Goal: Task Accomplishment & Management: Manage account settings

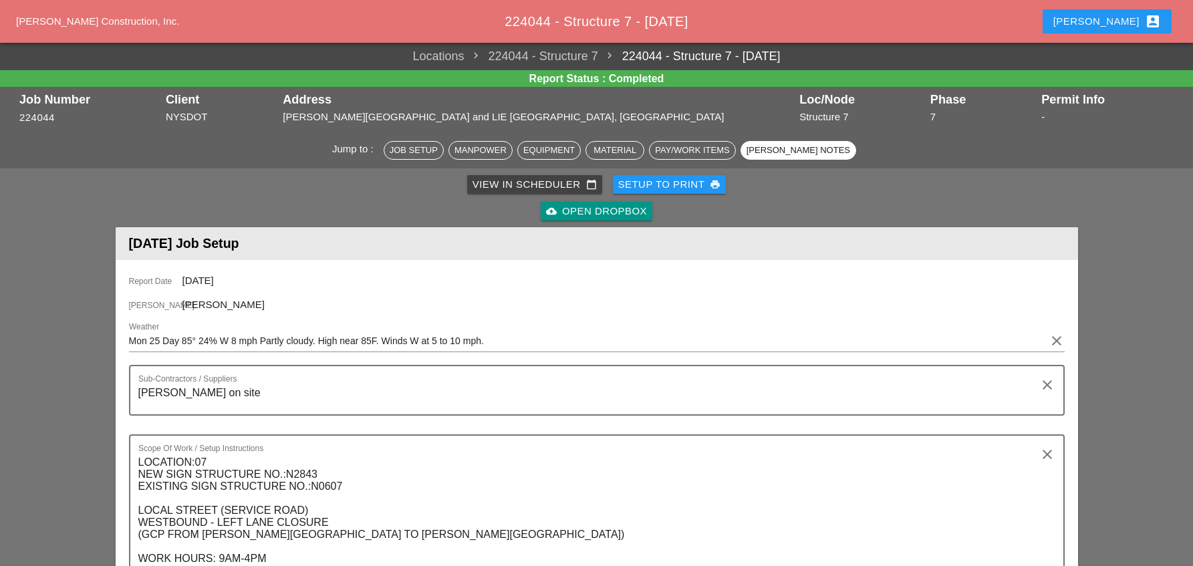
scroll to position [2340, 0]
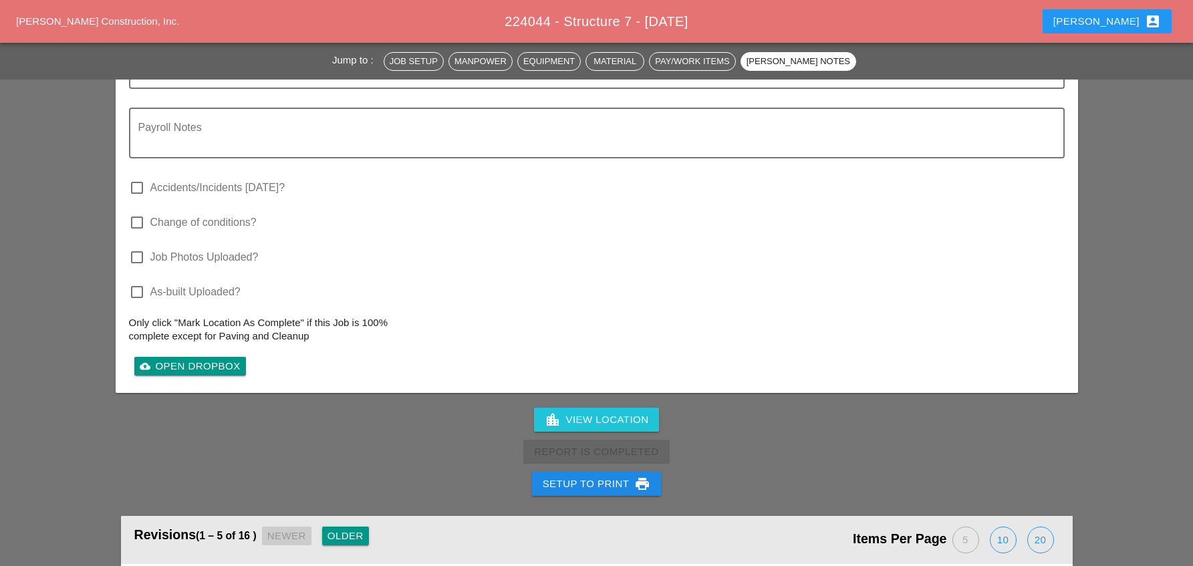
click at [1140, 20] on div "[PERSON_NAME] account_box" at bounding box center [1108, 21] width 108 height 16
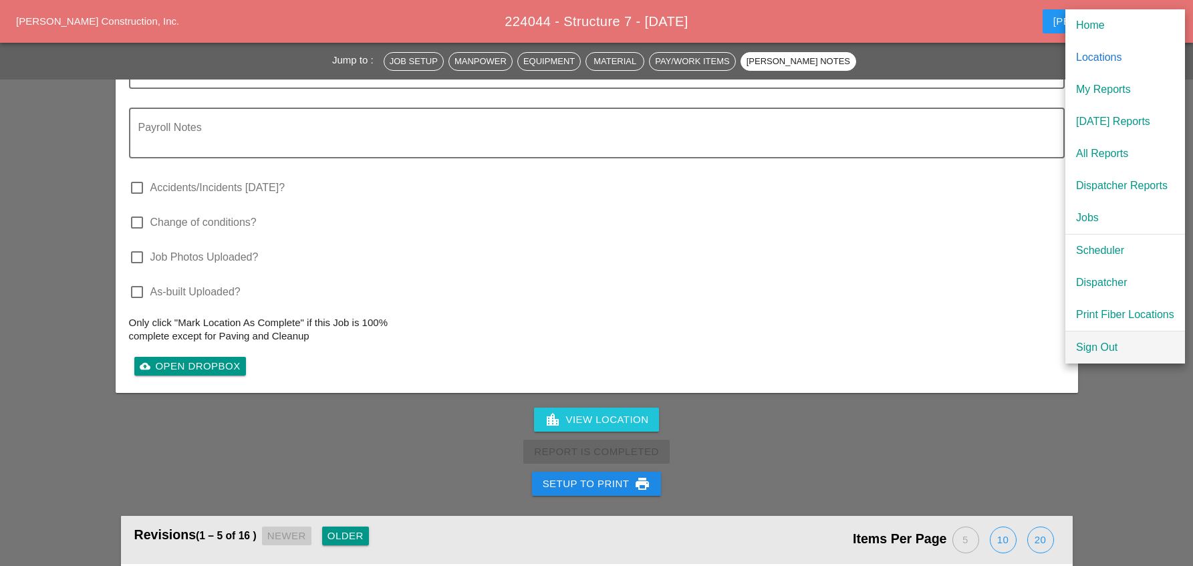
click at [1118, 352] on div "Sign Out" at bounding box center [1125, 348] width 98 height 16
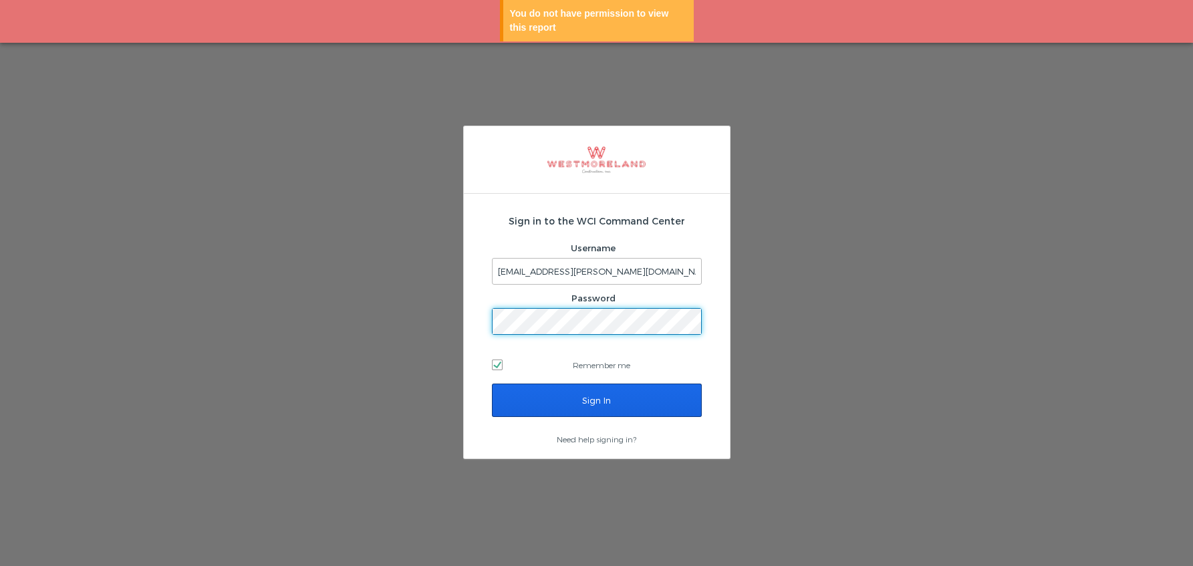
click at [629, 403] on input "Sign In" at bounding box center [597, 400] width 210 height 33
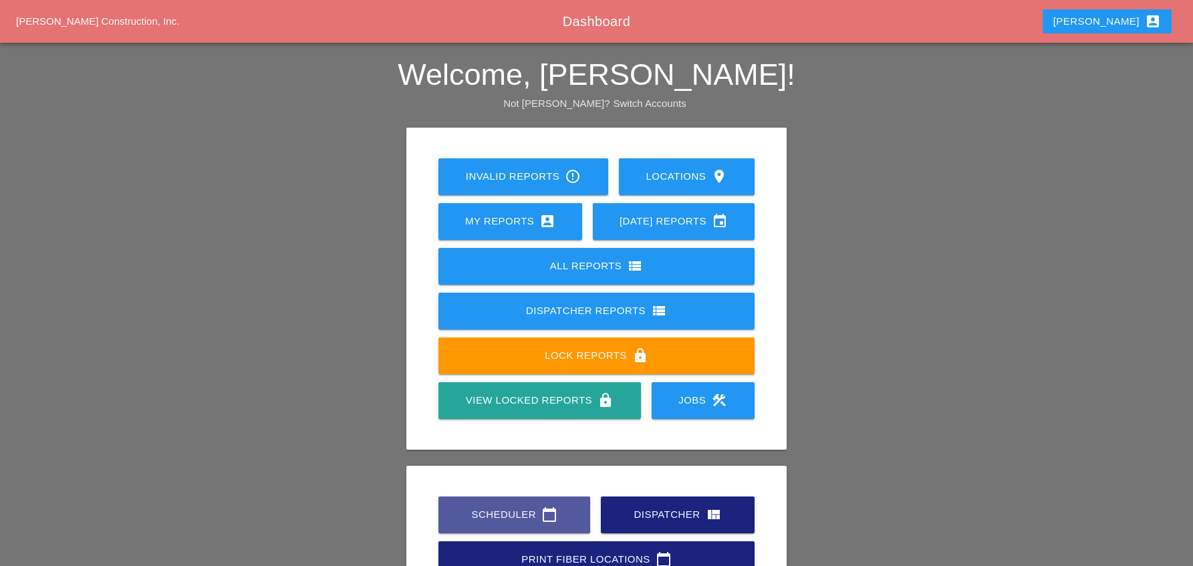
click at [496, 507] on div "Scheduler calendar_today" at bounding box center [514, 515] width 109 height 16
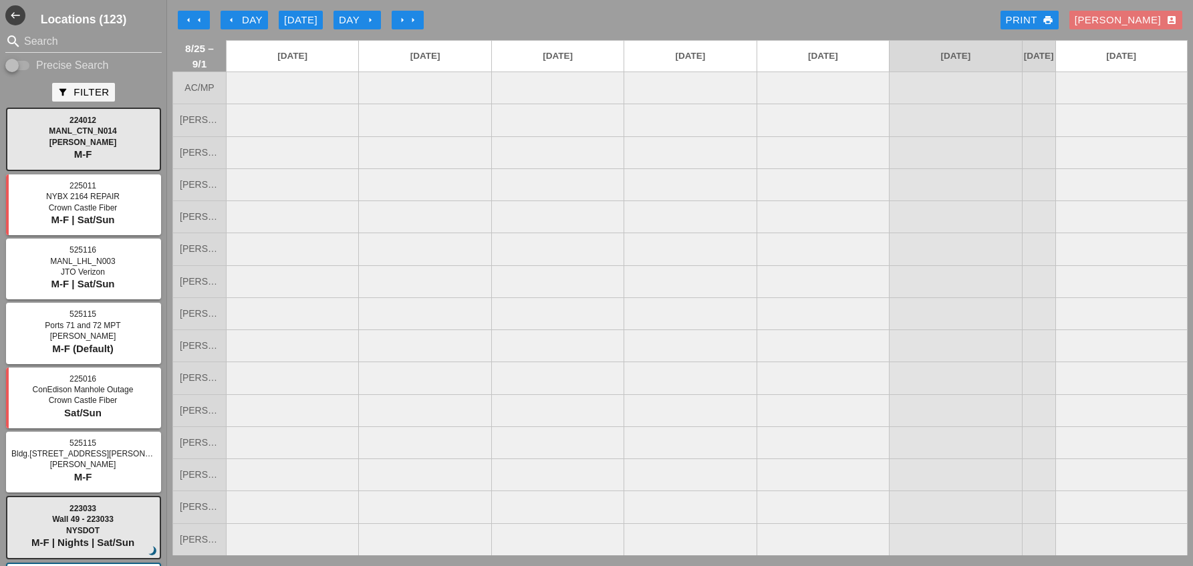
click at [189, 22] on icon "arrow_left" at bounding box center [188, 20] width 11 height 11
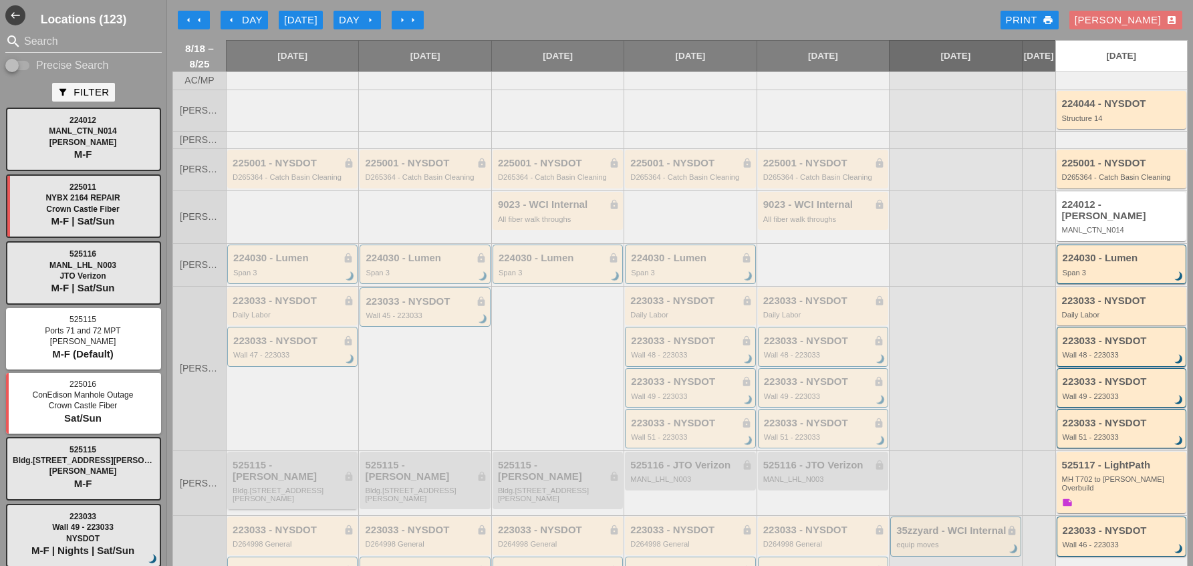
click at [284, 487] on div "Bldg.1062 St Johns Place" at bounding box center [294, 495] width 122 height 17
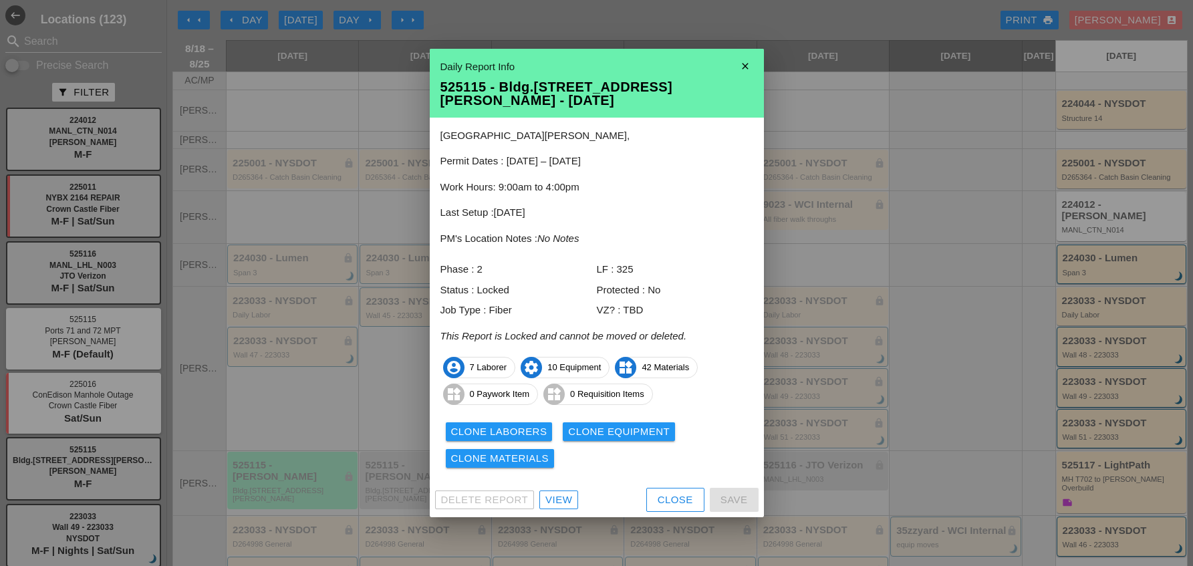
click at [560, 493] on div "View" at bounding box center [559, 500] width 27 height 15
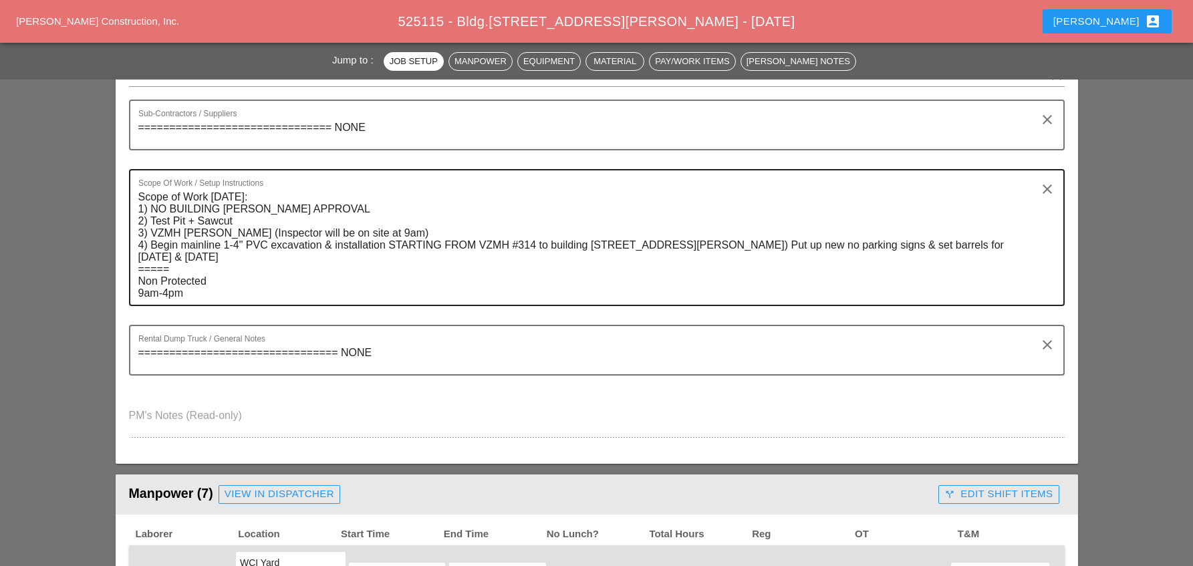
scroll to position [468, 0]
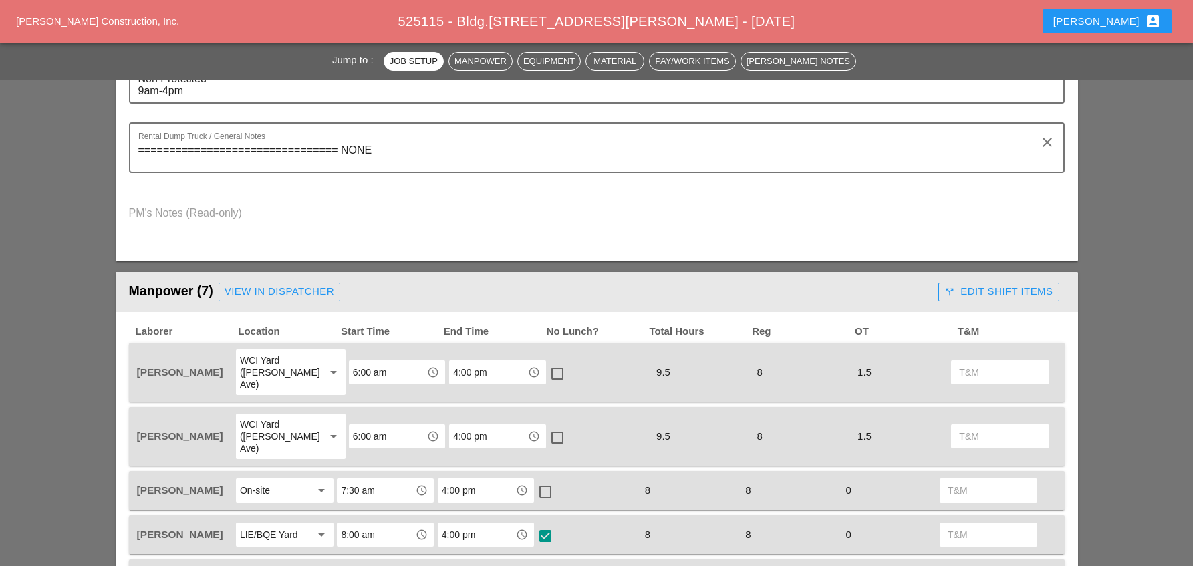
click at [976, 290] on div "call_split Edit Shift Items" at bounding box center [999, 291] width 108 height 15
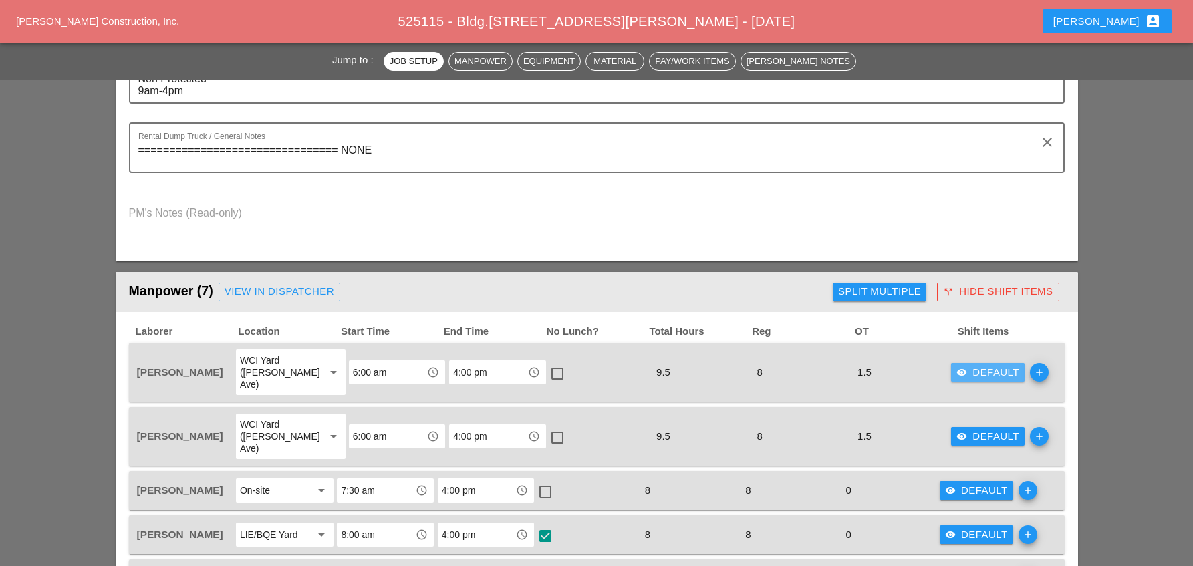
click at [971, 368] on div "visibility Default" at bounding box center [988, 372] width 63 height 15
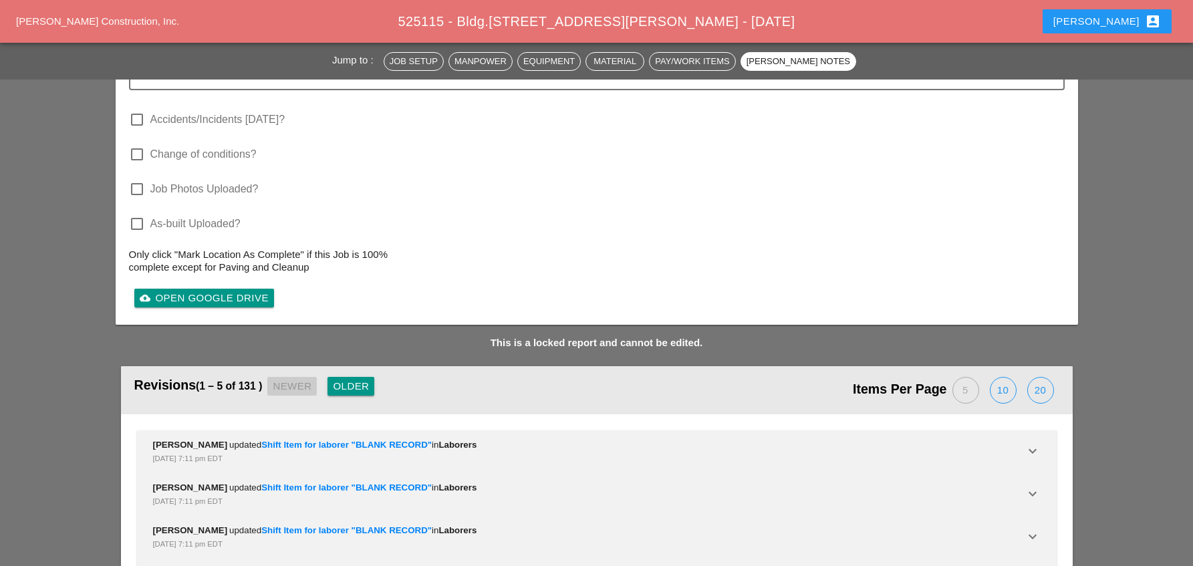
scroll to position [4266, 0]
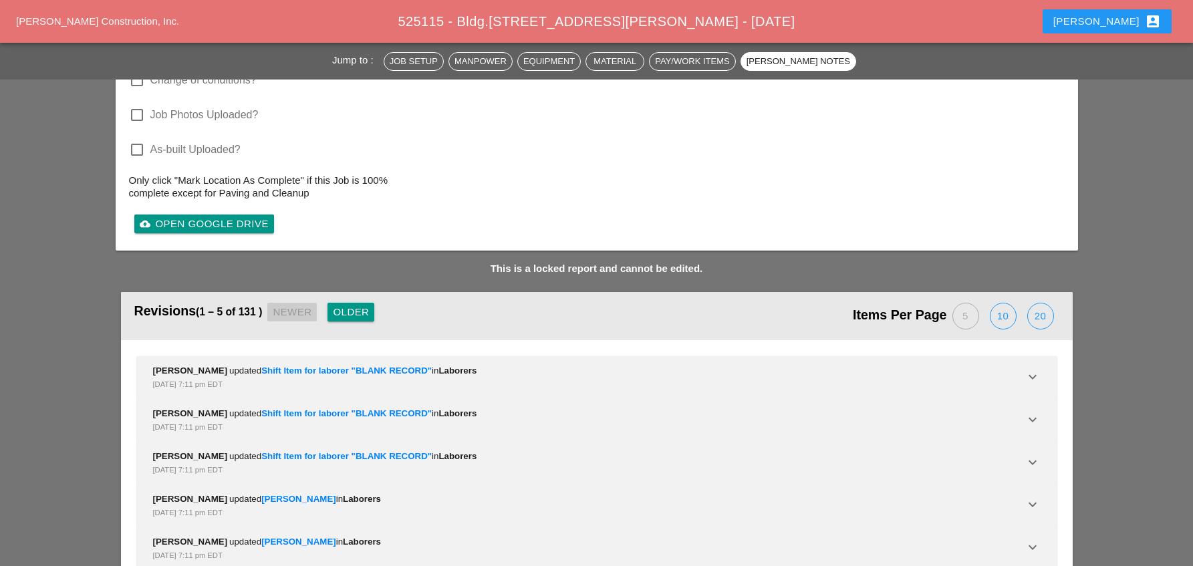
click at [1032, 304] on div "20" at bounding box center [1040, 316] width 25 height 25
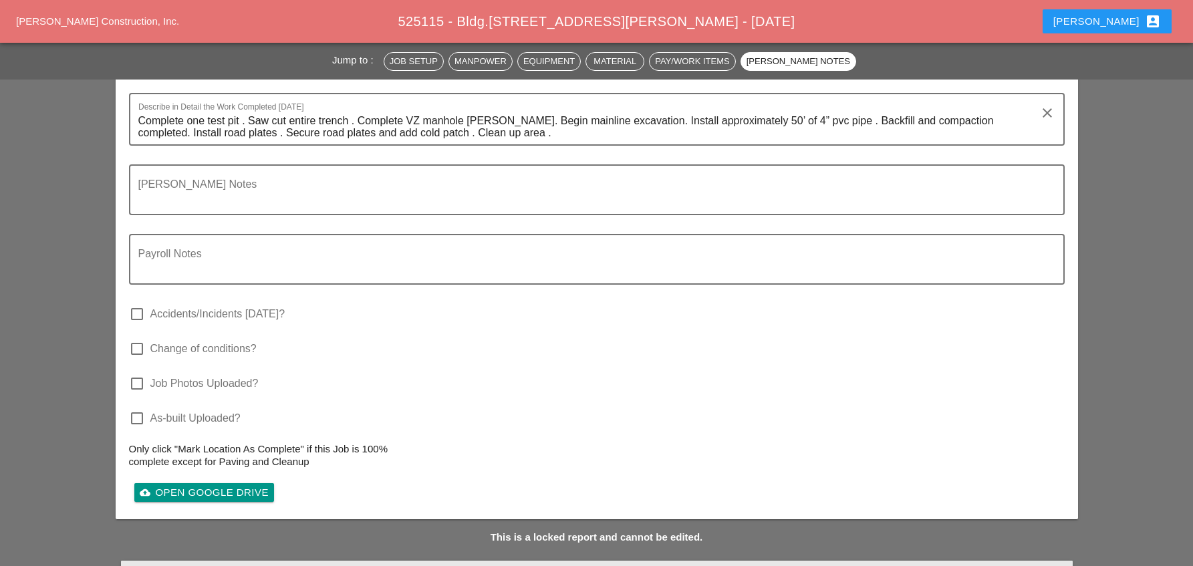
scroll to position [4198, 0]
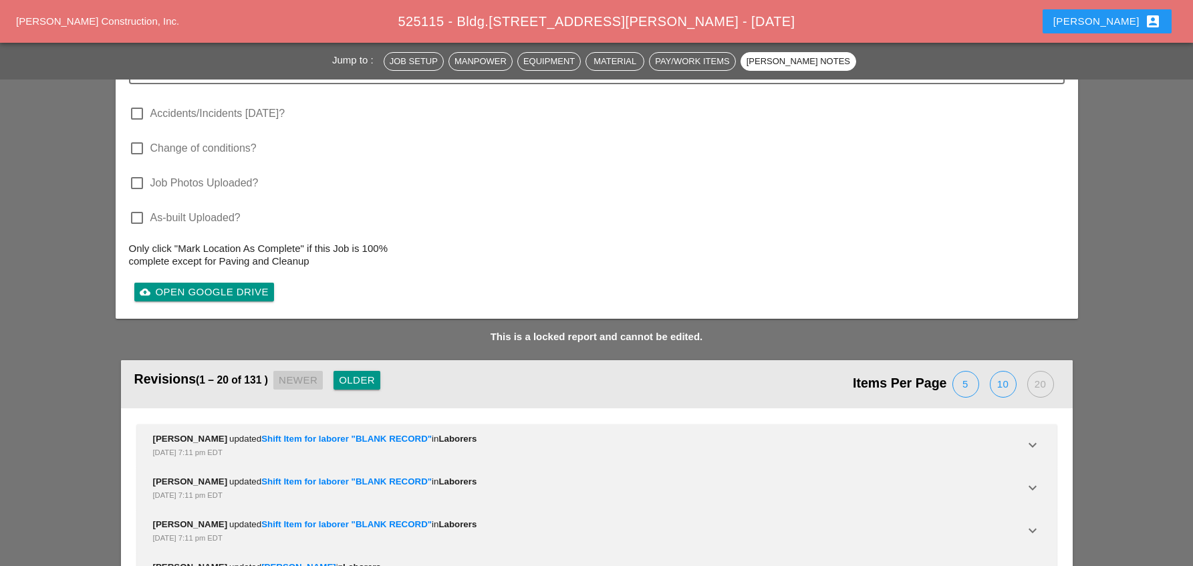
click at [380, 371] on button "Older" at bounding box center [357, 380] width 47 height 19
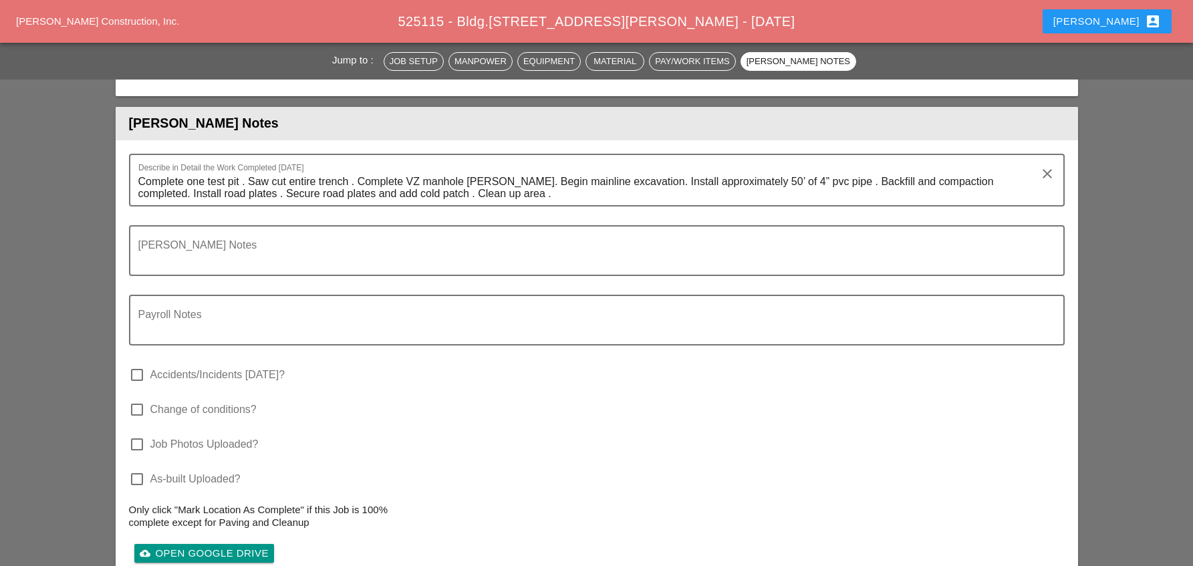
scroll to position [4037, 0]
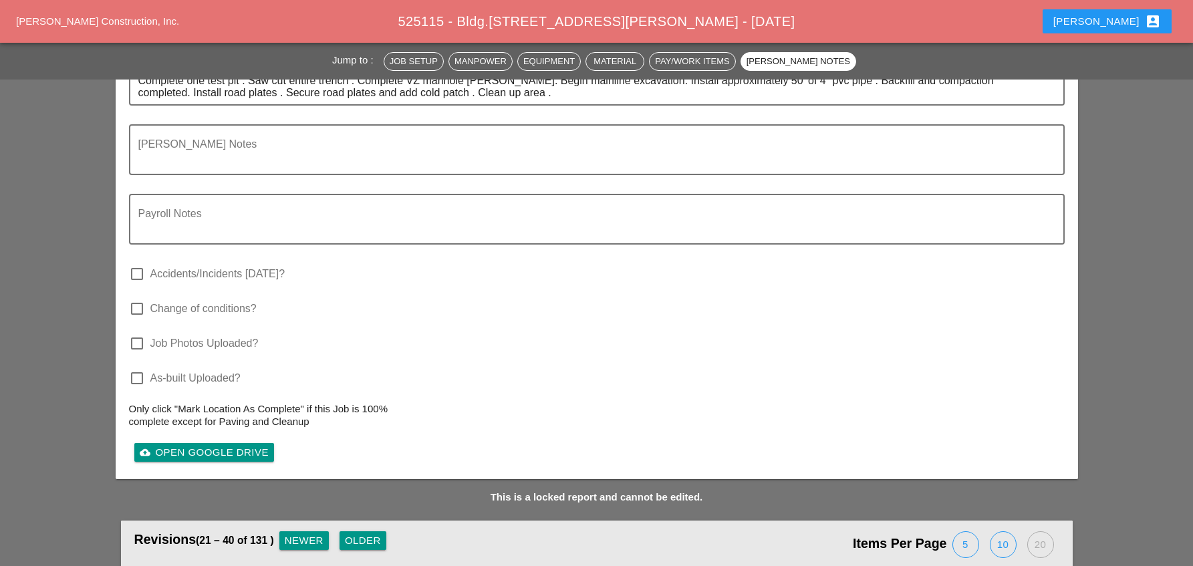
click at [365, 533] on div "Older" at bounding box center [363, 540] width 36 height 15
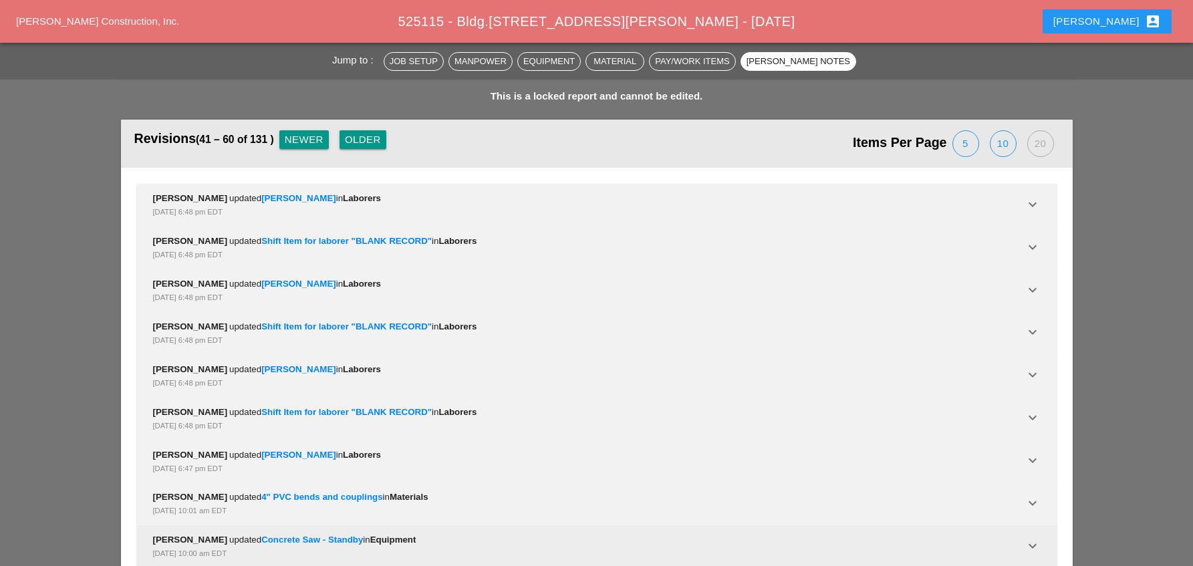
scroll to position [4104, 0]
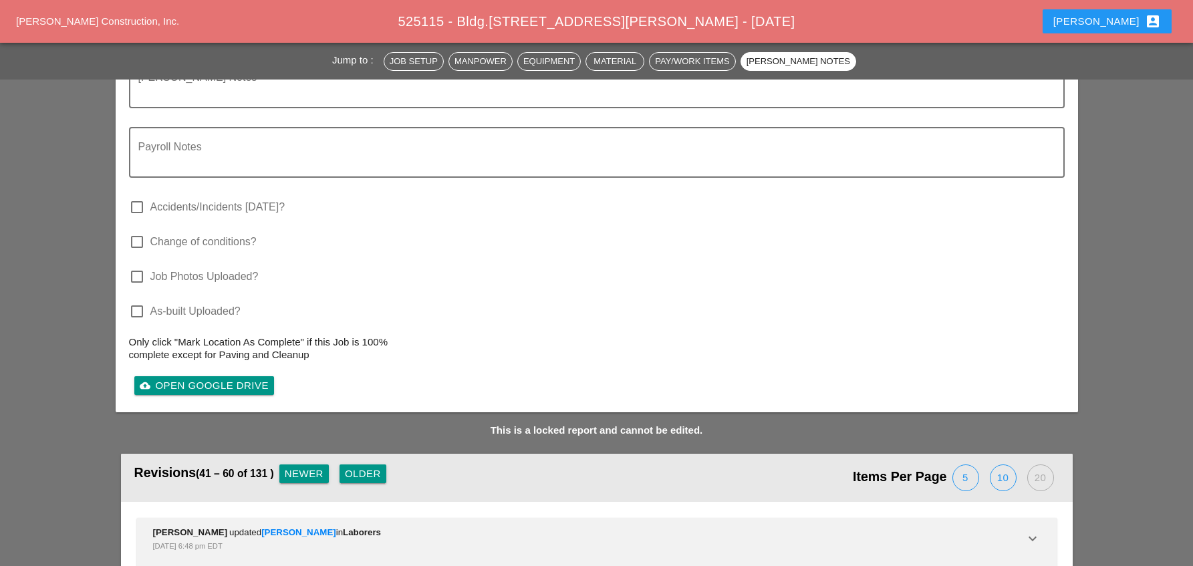
click at [363, 467] on div "Older" at bounding box center [363, 474] width 36 height 15
click at [372, 467] on div "Older" at bounding box center [363, 474] width 36 height 15
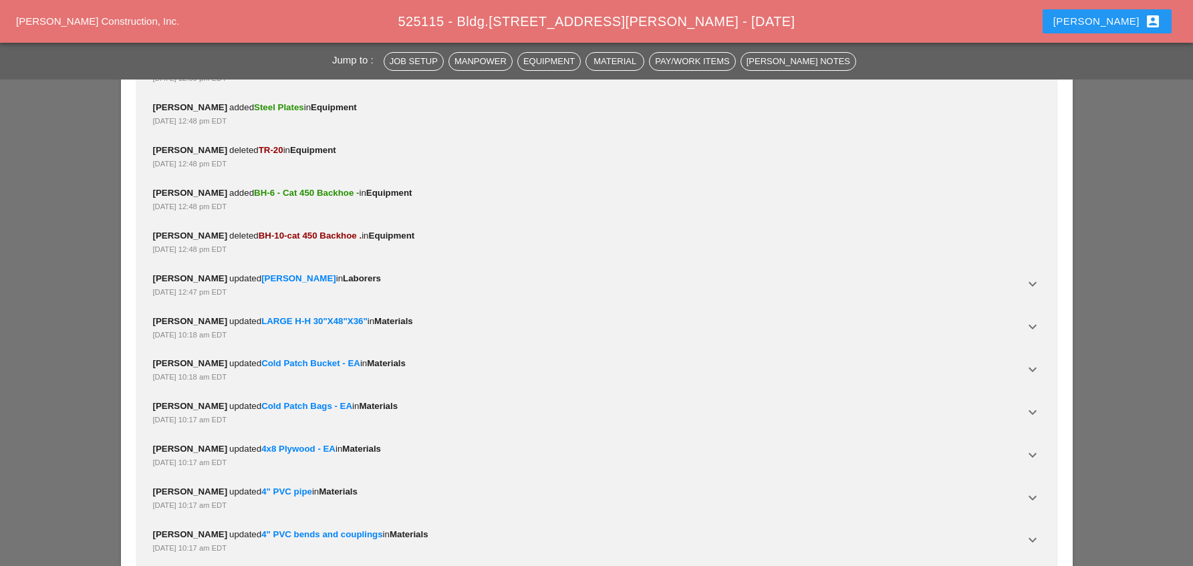
scroll to position [4372, 0]
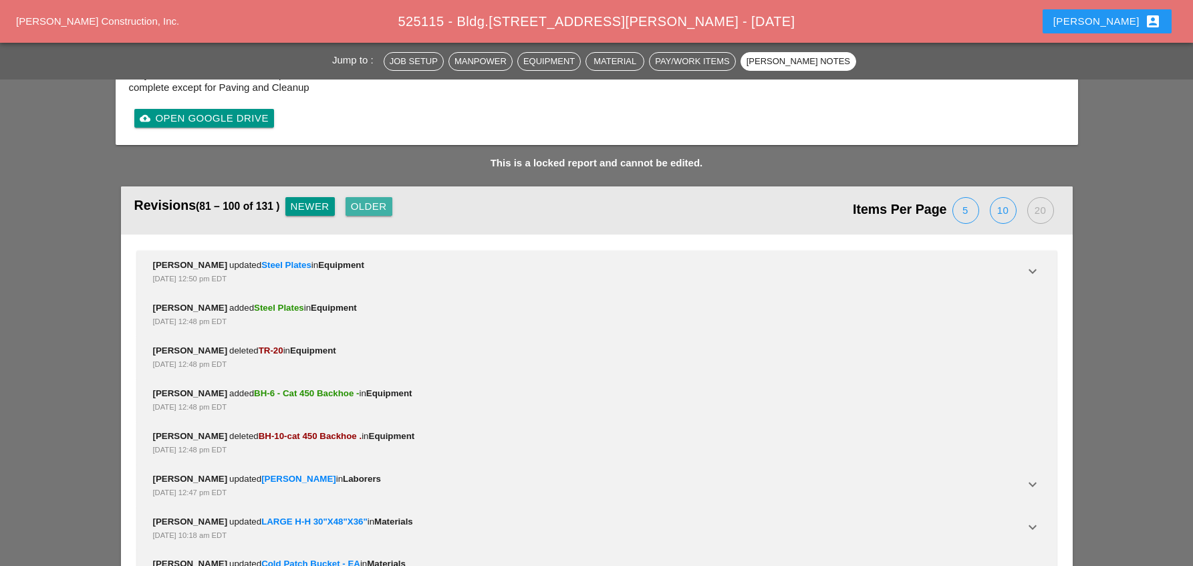
click at [378, 199] on div "Older" at bounding box center [369, 206] width 36 height 15
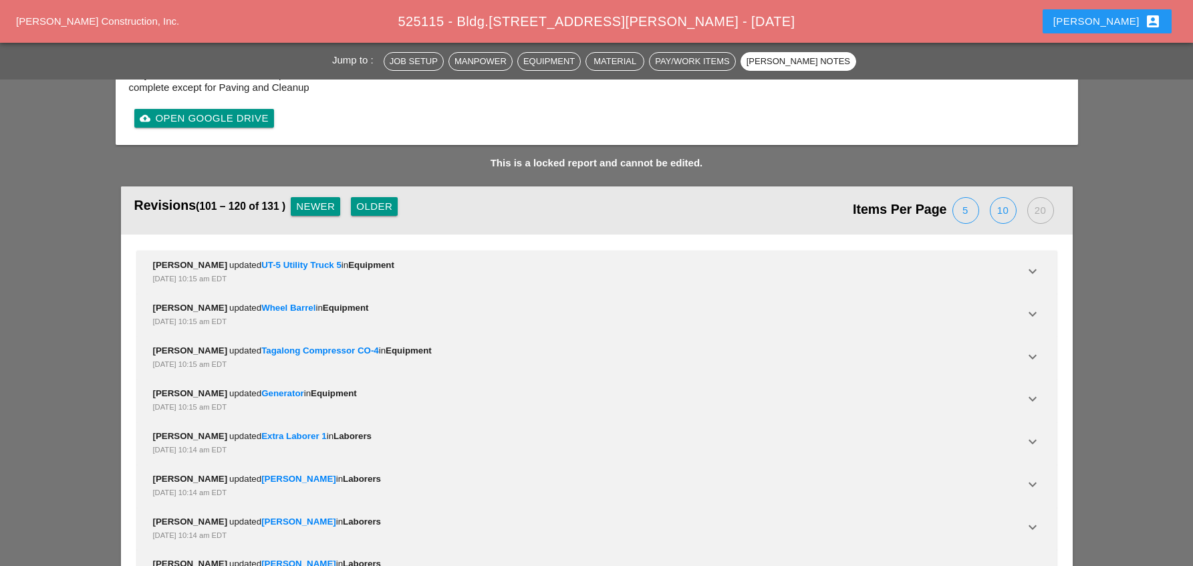
click at [384, 199] on div "Older" at bounding box center [374, 206] width 36 height 15
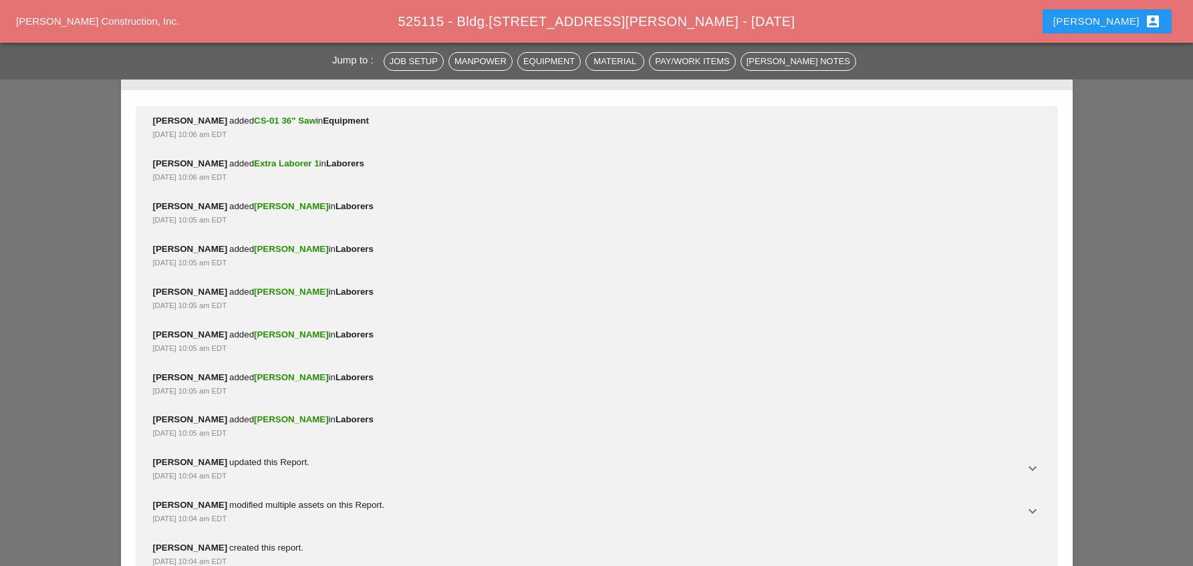
scroll to position [4522, 0]
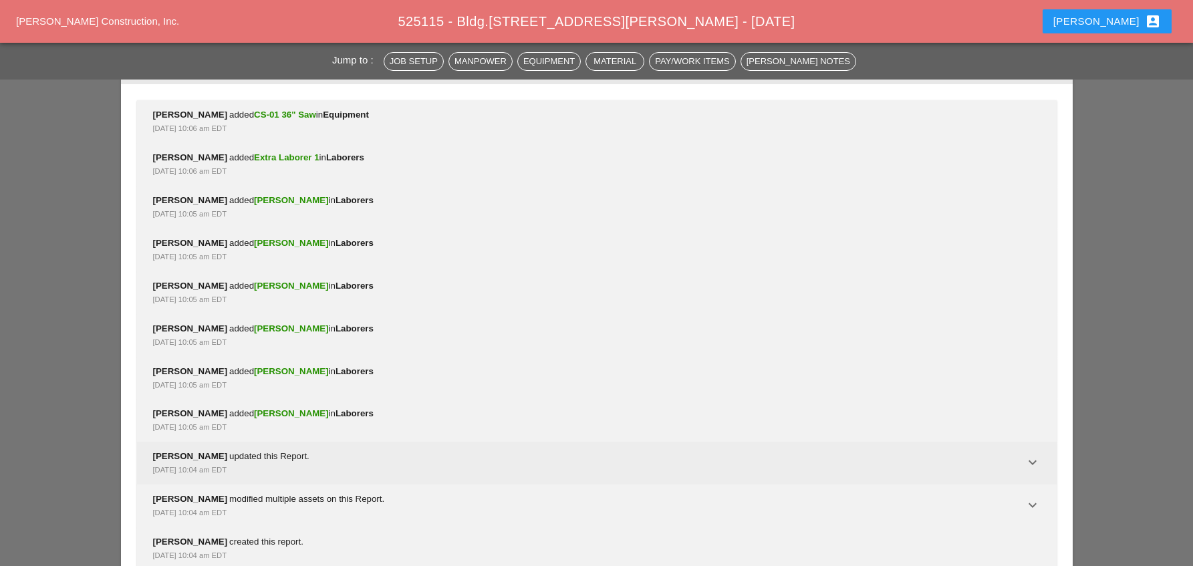
click at [224, 450] on div "Robbie Pooran updated this Report. Aug 15, 2025, 10:04 am EDT" at bounding box center [589, 463] width 872 height 27
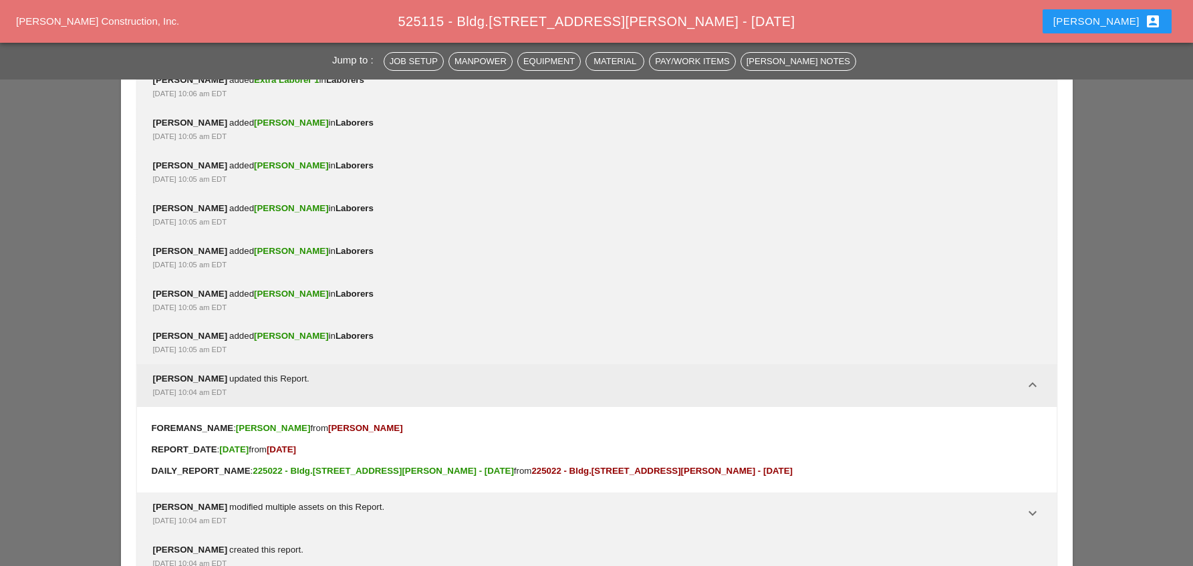
scroll to position [4608, 0]
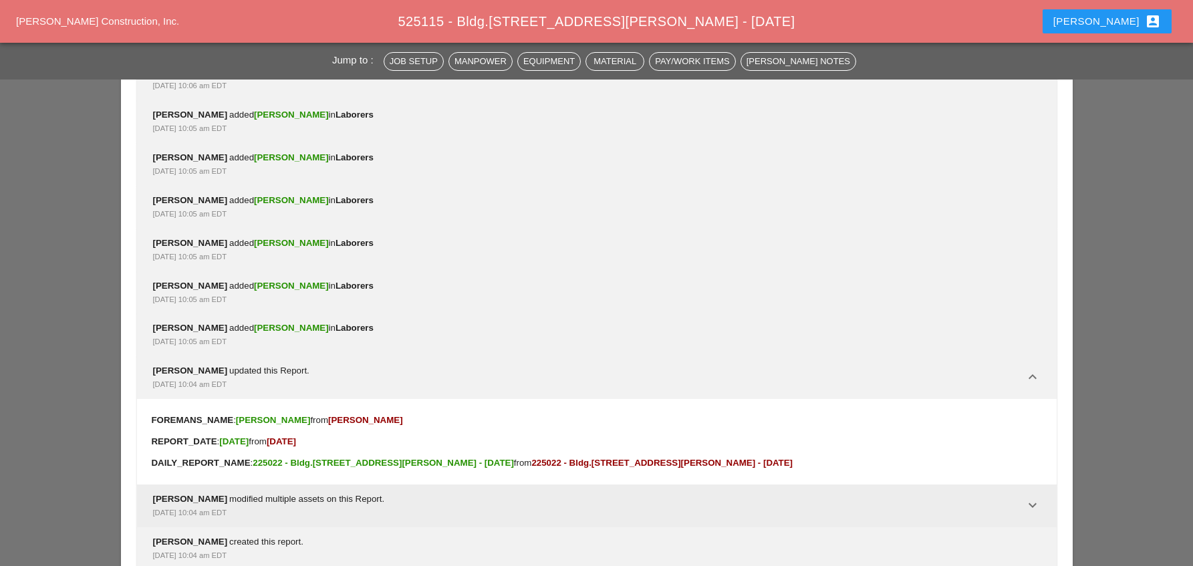
click at [239, 493] on div "Robbie Pooran modified multiple assets on this Report. Aug 15, 2025, 10:04 am E…" at bounding box center [589, 506] width 872 height 27
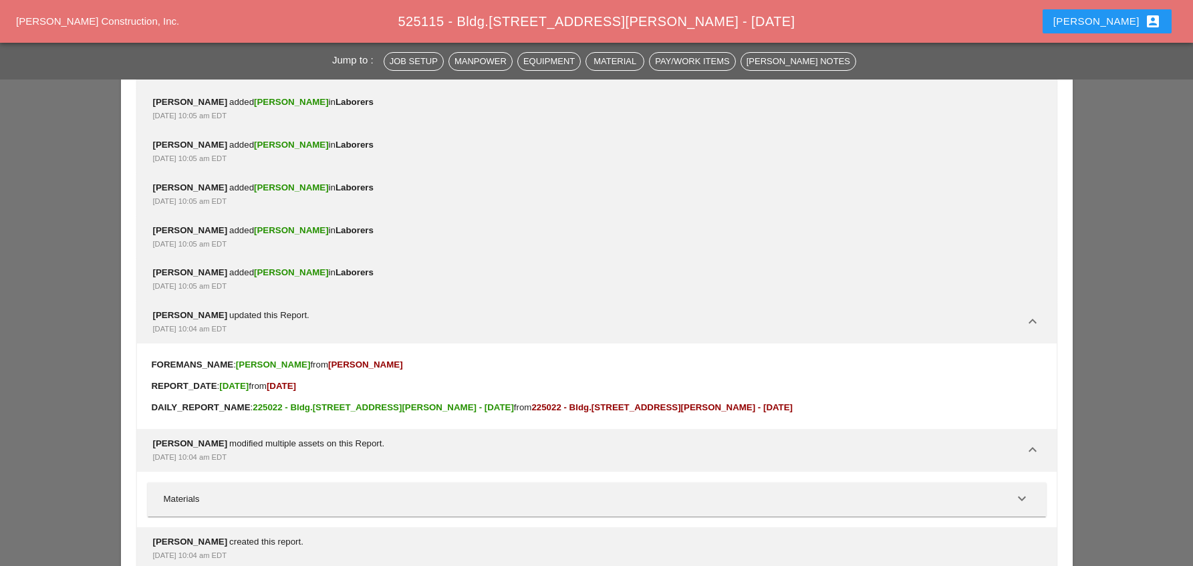
click at [216, 549] on div "Aug 15, 2025, 10:04 am EDT" at bounding box center [597, 555] width 888 height 13
click at [219, 535] on div "Robbie Pooran created this report. Aug 15, 2025, 10:04 am EDT" at bounding box center [597, 548] width 888 height 27
click at [1030, 483] on div "Materials keyboard_arrow_down" at bounding box center [597, 500] width 899 height 34
click at [289, 267] on span "Jorge Barajas" at bounding box center [291, 272] width 75 height 10
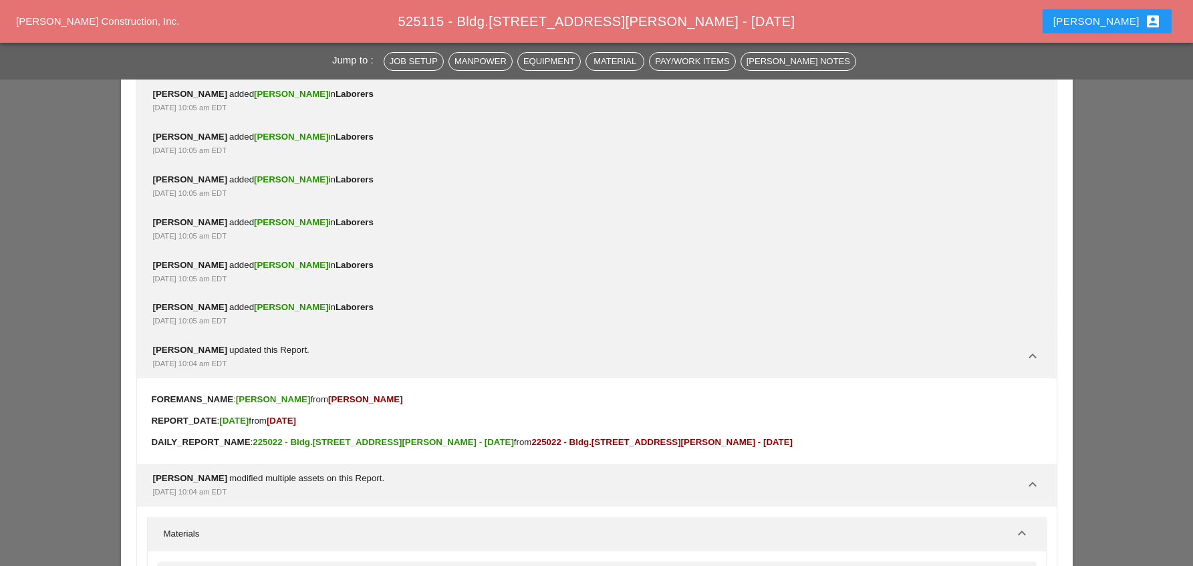
scroll to position [4652, 0]
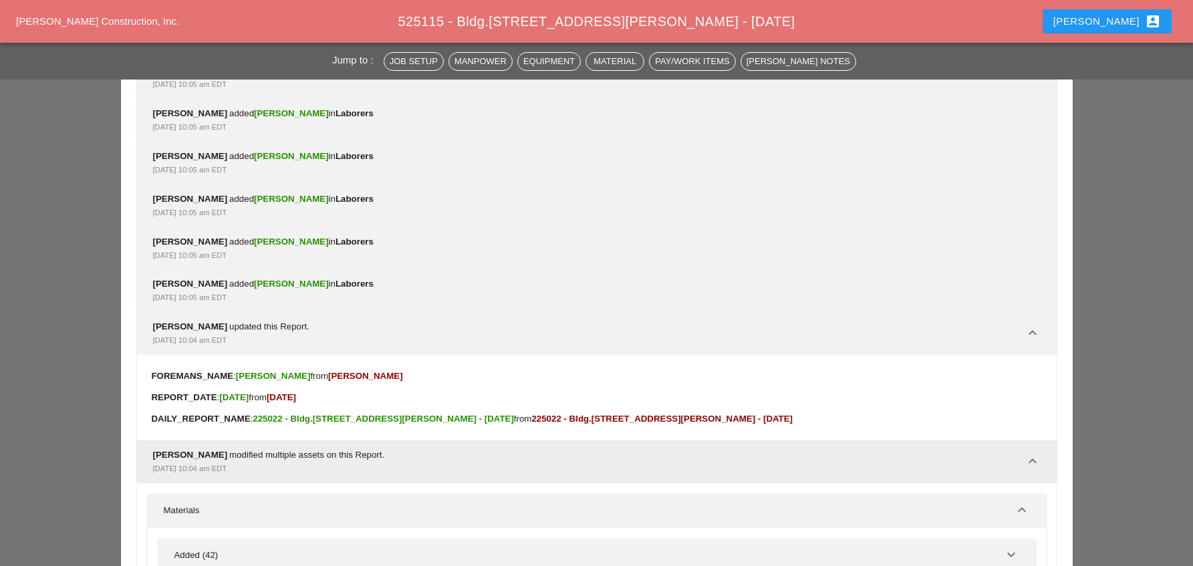
click at [1039, 453] on icon "keyboard_arrow_down" at bounding box center [1033, 461] width 16 height 16
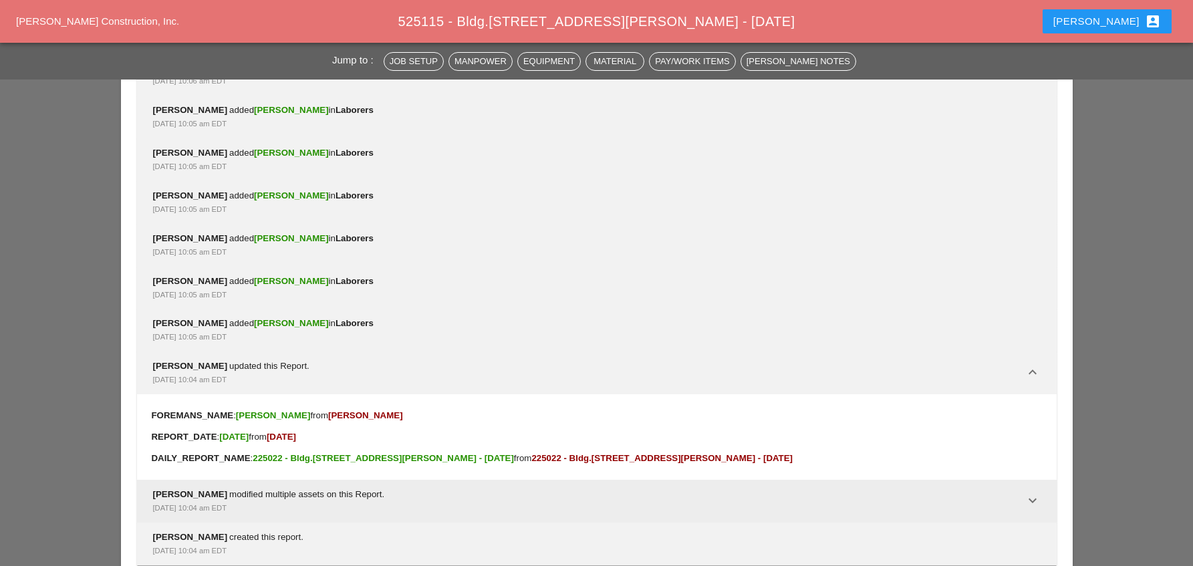
scroll to position [4608, 0]
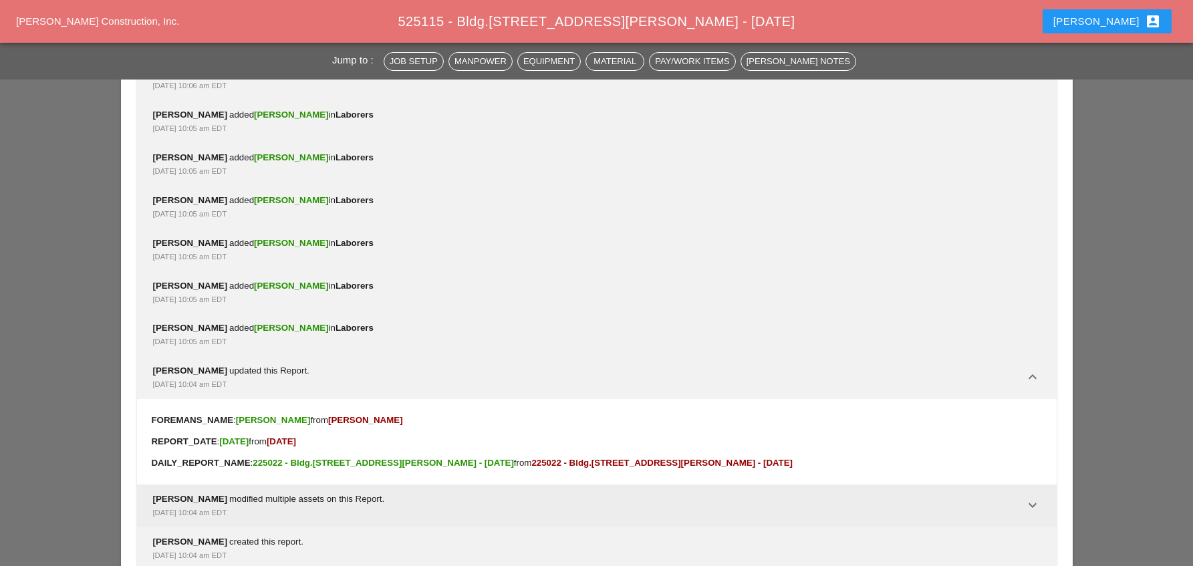
click at [1039, 497] on icon "keyboard_arrow_down" at bounding box center [1033, 505] width 16 height 16
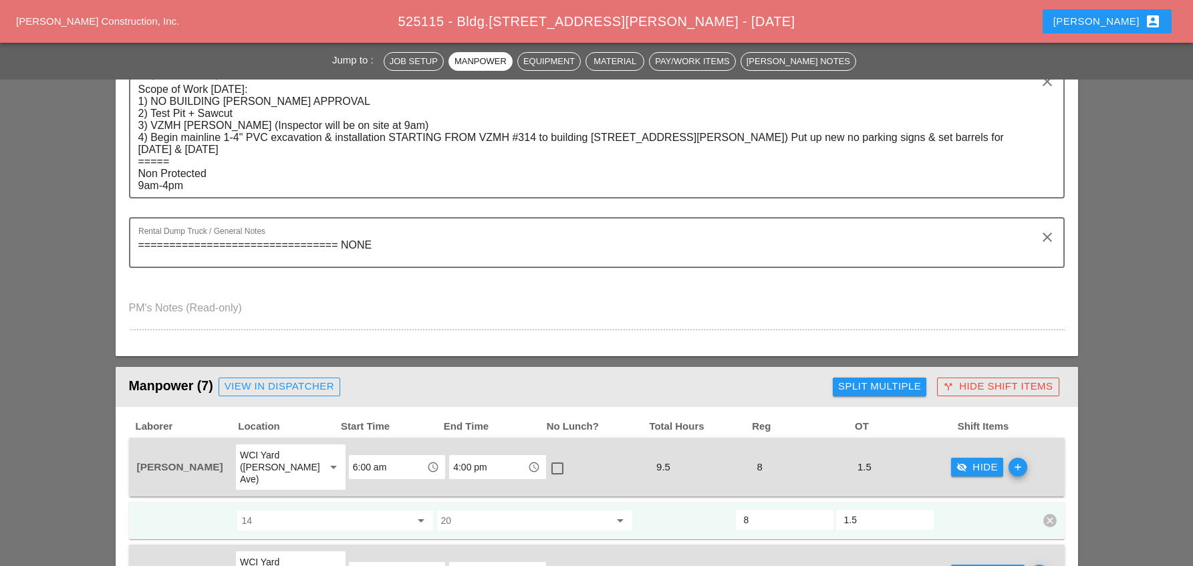
scroll to position [507, 0]
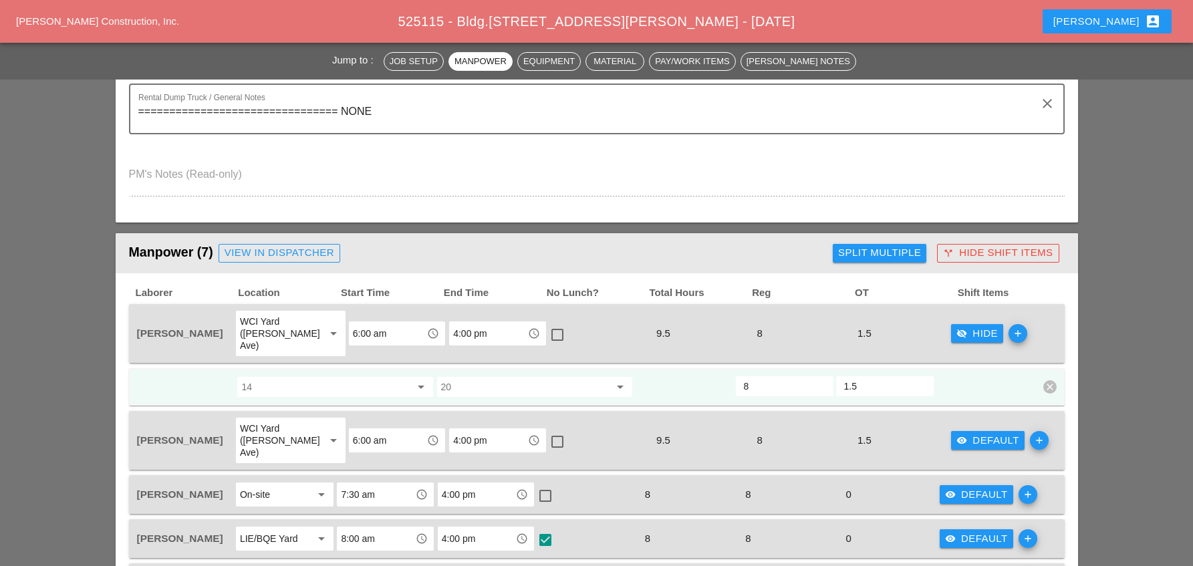
click at [419, 379] on icon "arrow_drop_down" at bounding box center [421, 387] width 16 height 16
click at [358, 376] on input "14" at bounding box center [325, 386] width 168 height 21
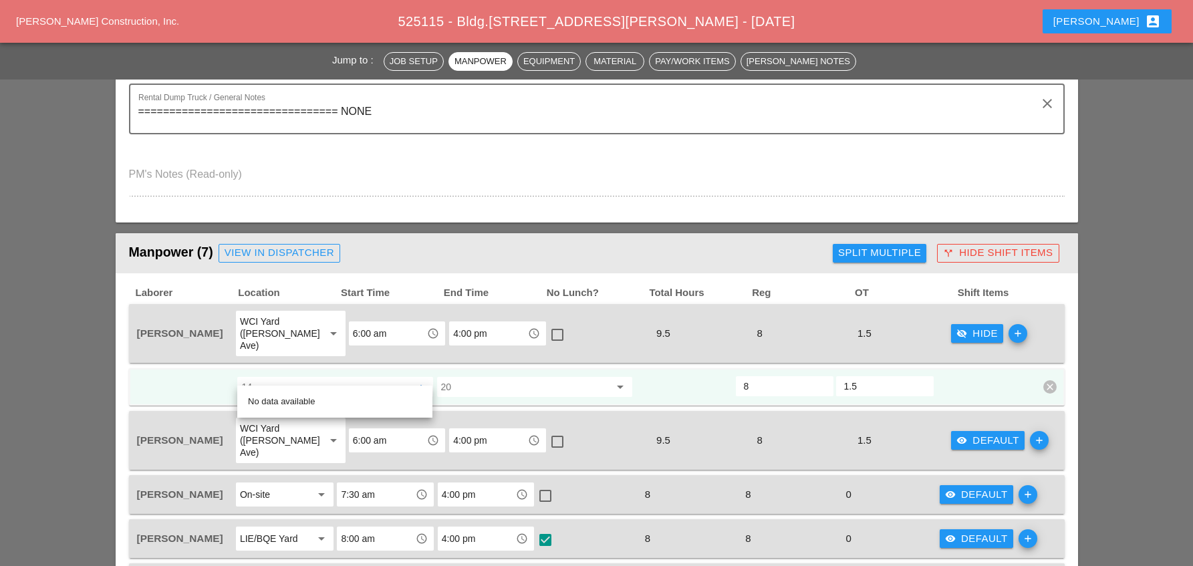
click at [178, 375] on div at bounding box center [186, 387] width 100 height 24
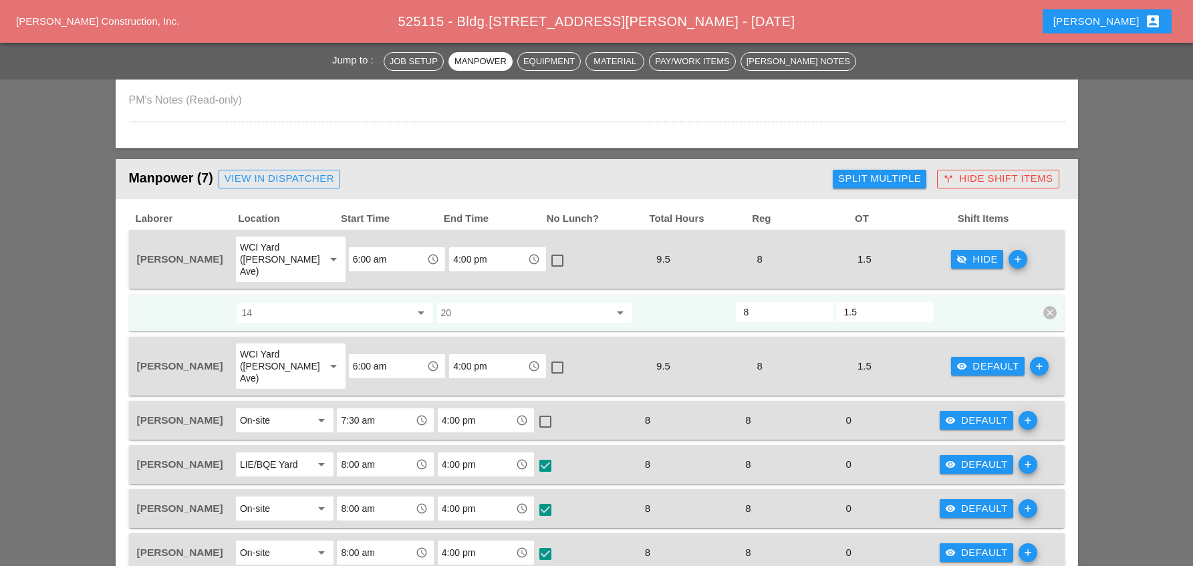
scroll to position [640, 0]
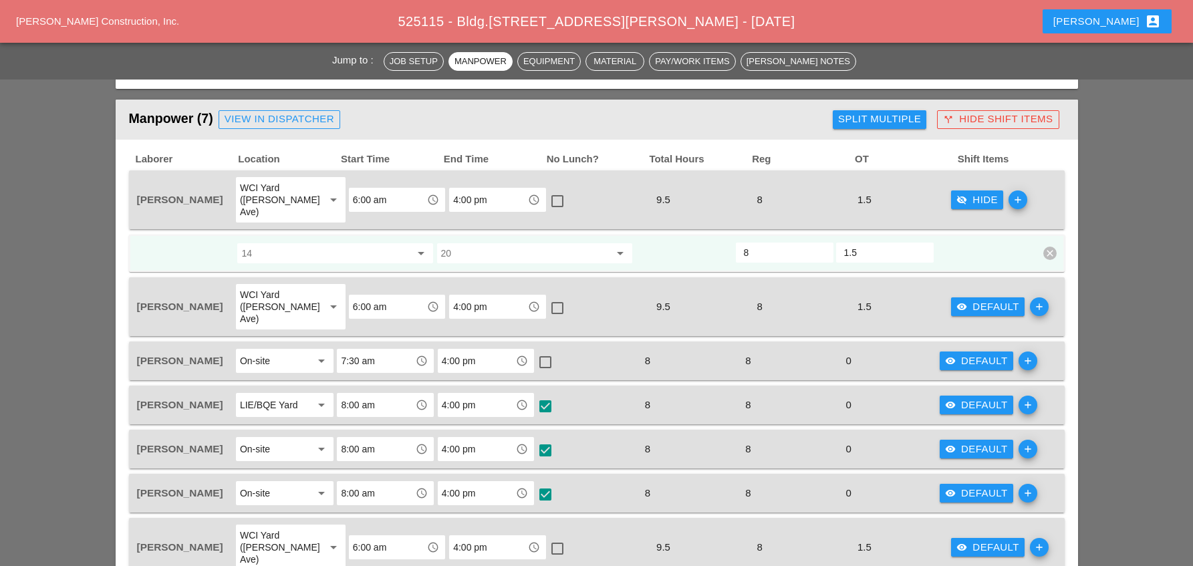
click at [416, 245] on icon "arrow_drop_down" at bounding box center [421, 253] width 16 height 16
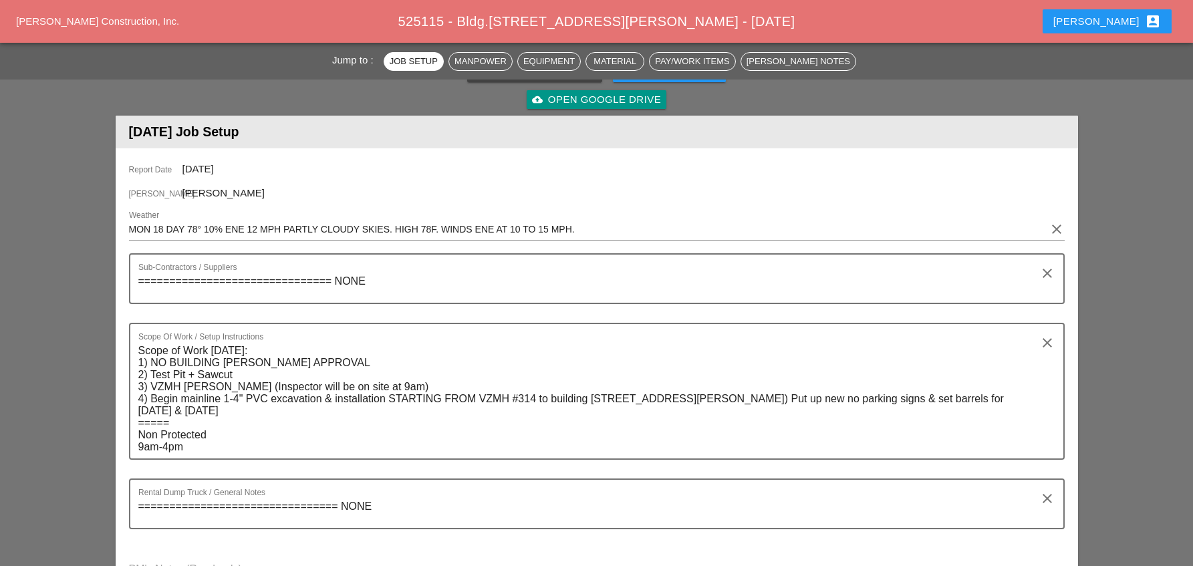
scroll to position [602, 0]
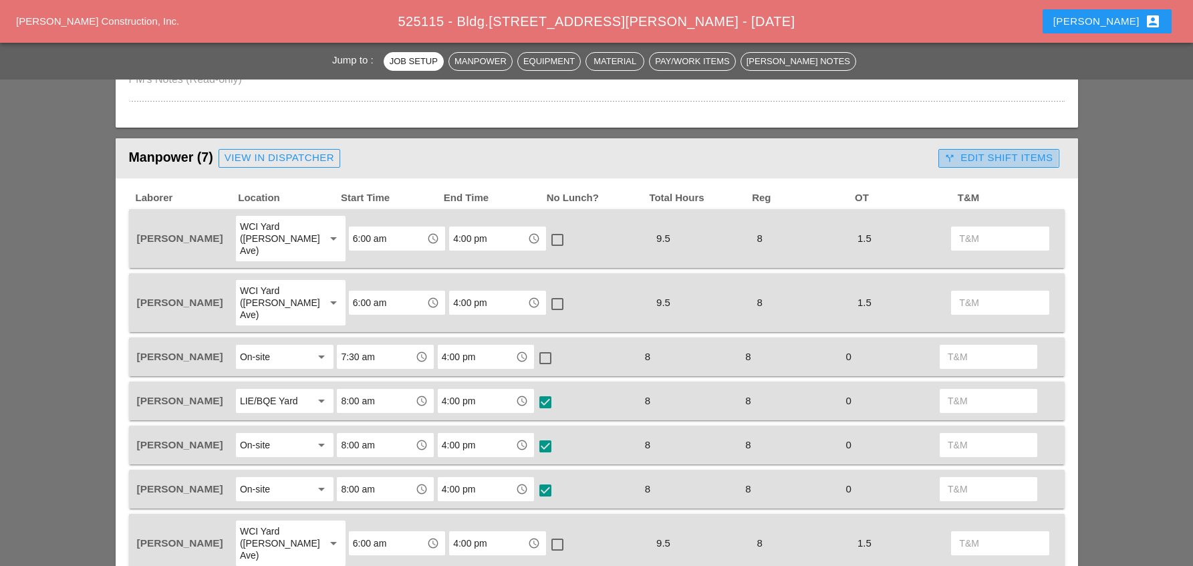
click at [1010, 161] on div "call_split Edit Shift Items" at bounding box center [999, 157] width 108 height 15
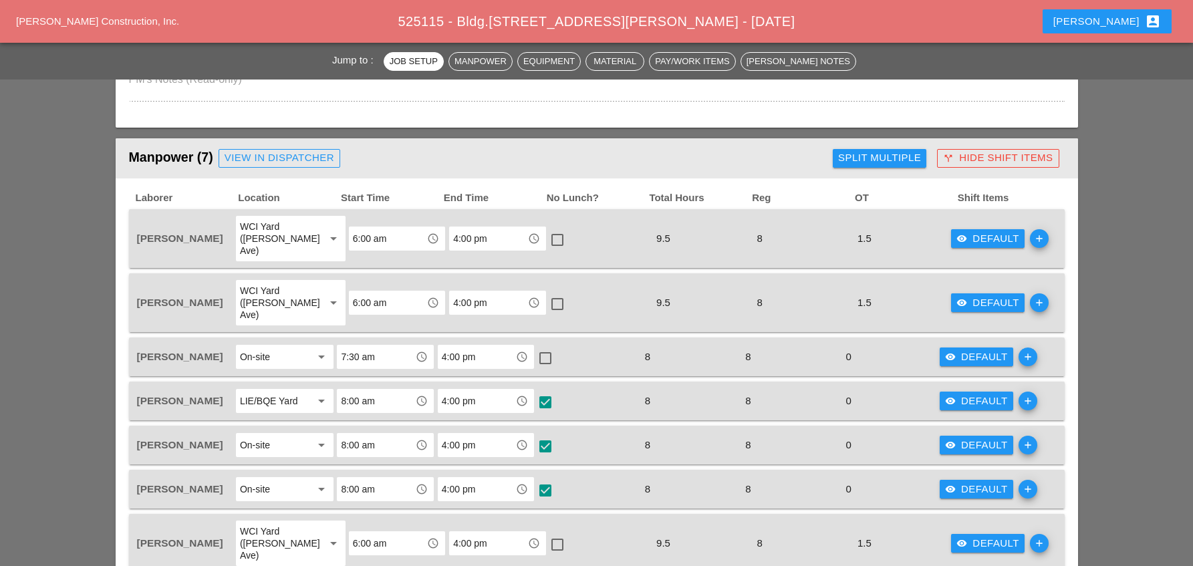
click at [985, 231] on div "visibility Default" at bounding box center [988, 238] width 63 height 15
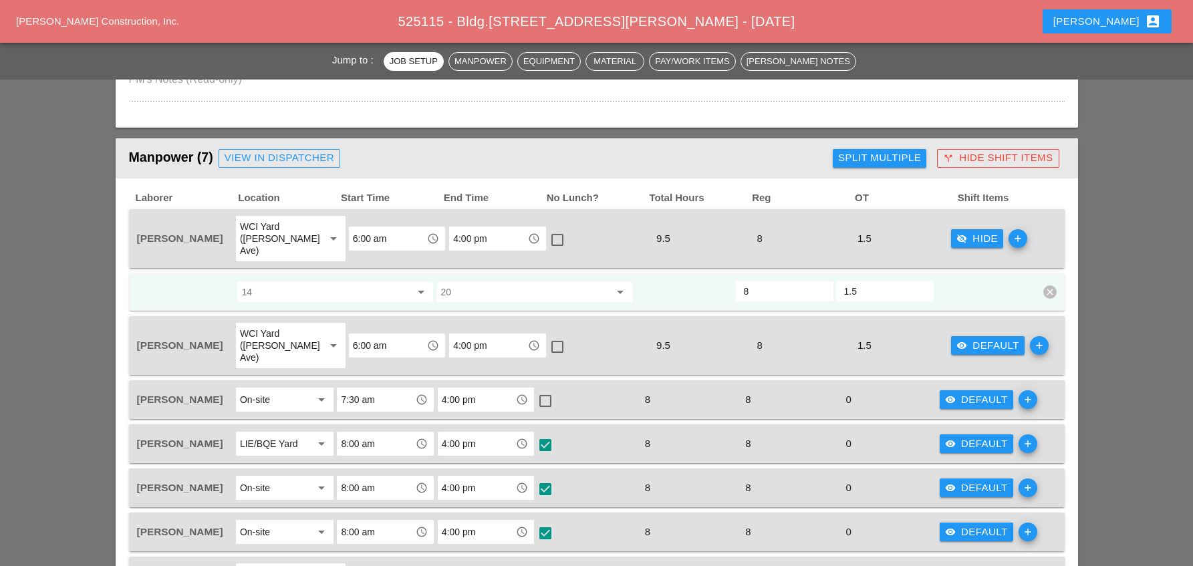
click at [977, 338] on div "visibility Default" at bounding box center [988, 345] width 63 height 15
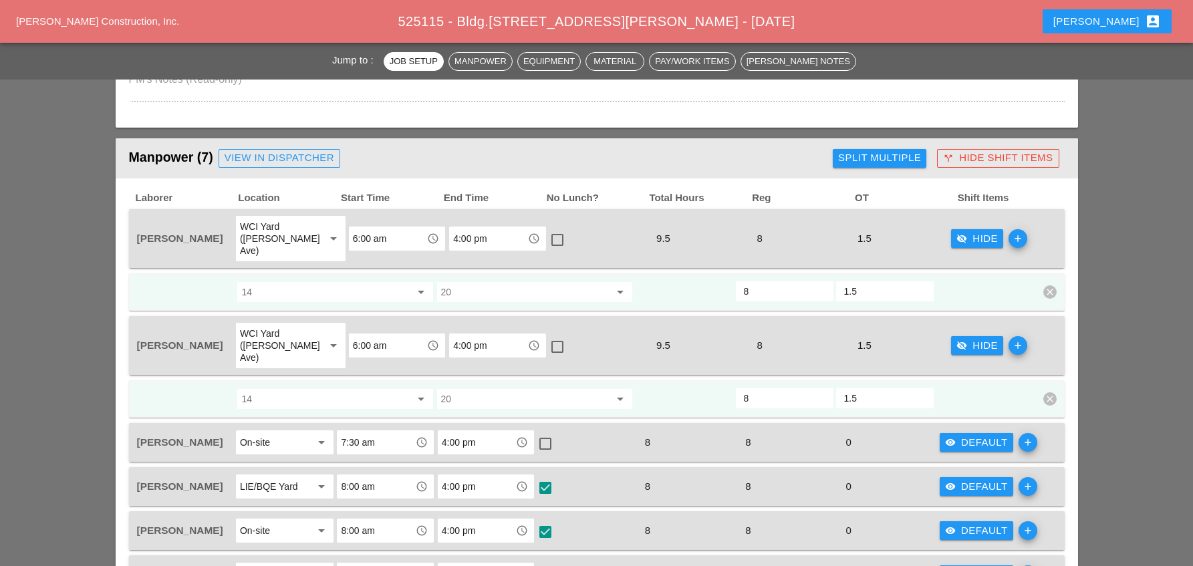
click at [975, 435] on div "visibility Default" at bounding box center [976, 442] width 63 height 15
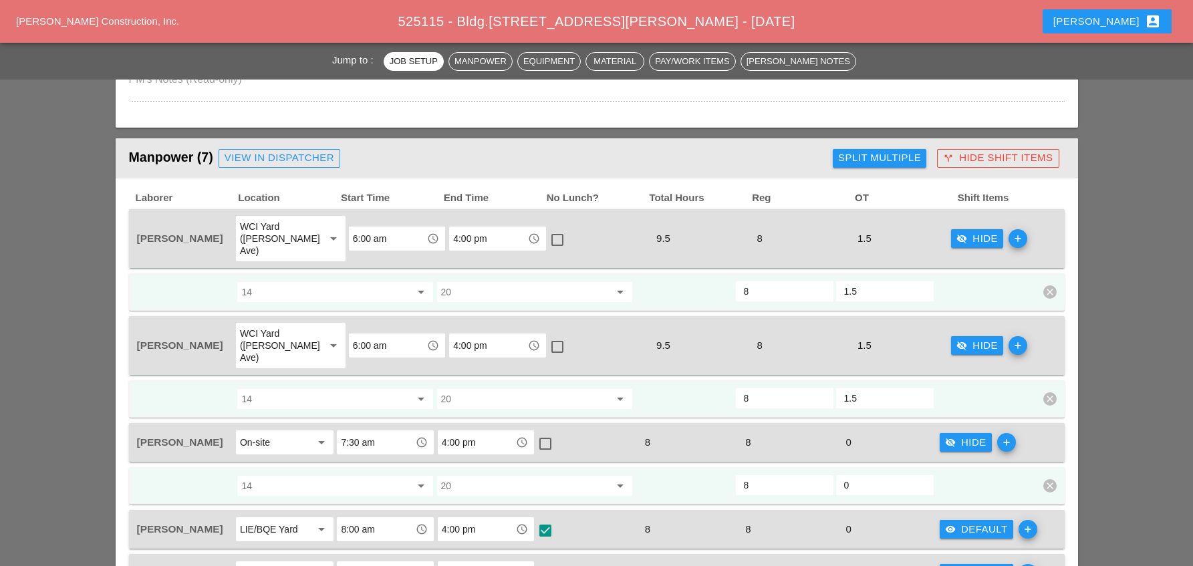
scroll to position [802, 0]
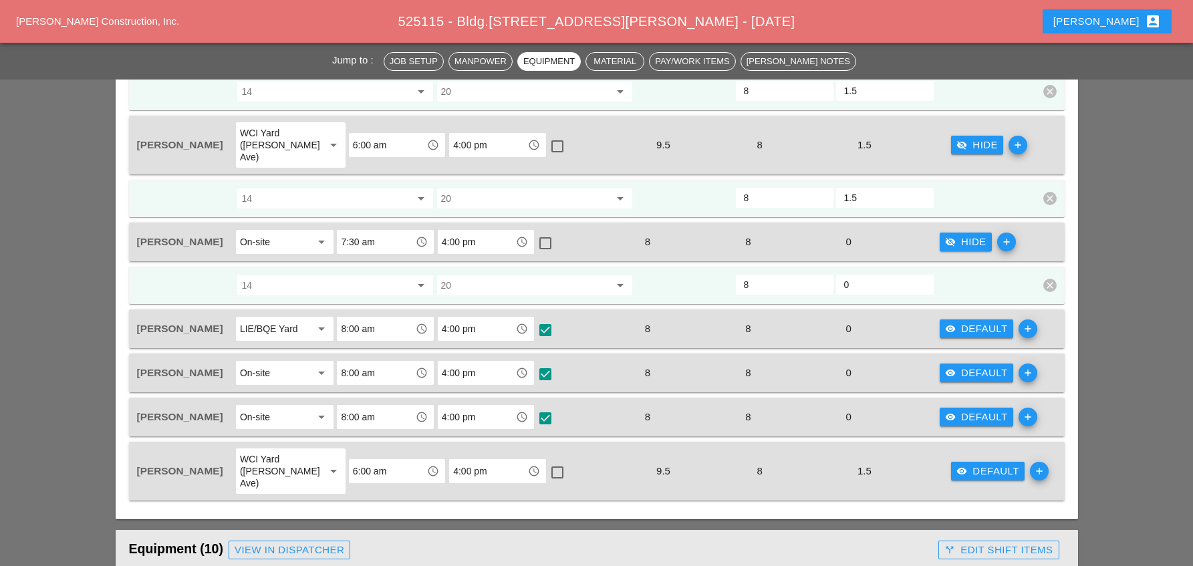
click at [973, 322] on div "visibility Default" at bounding box center [976, 329] width 63 height 15
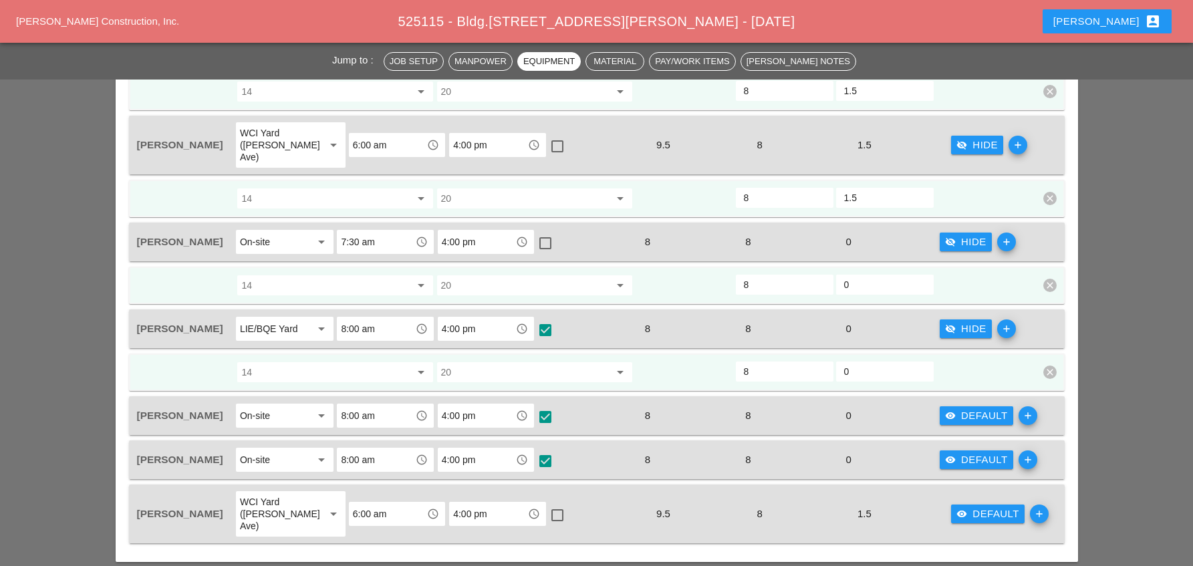
click at [418, 364] on icon "arrow_drop_down" at bounding box center [421, 372] width 16 height 16
click at [409, 362] on input "14" at bounding box center [325, 372] width 168 height 21
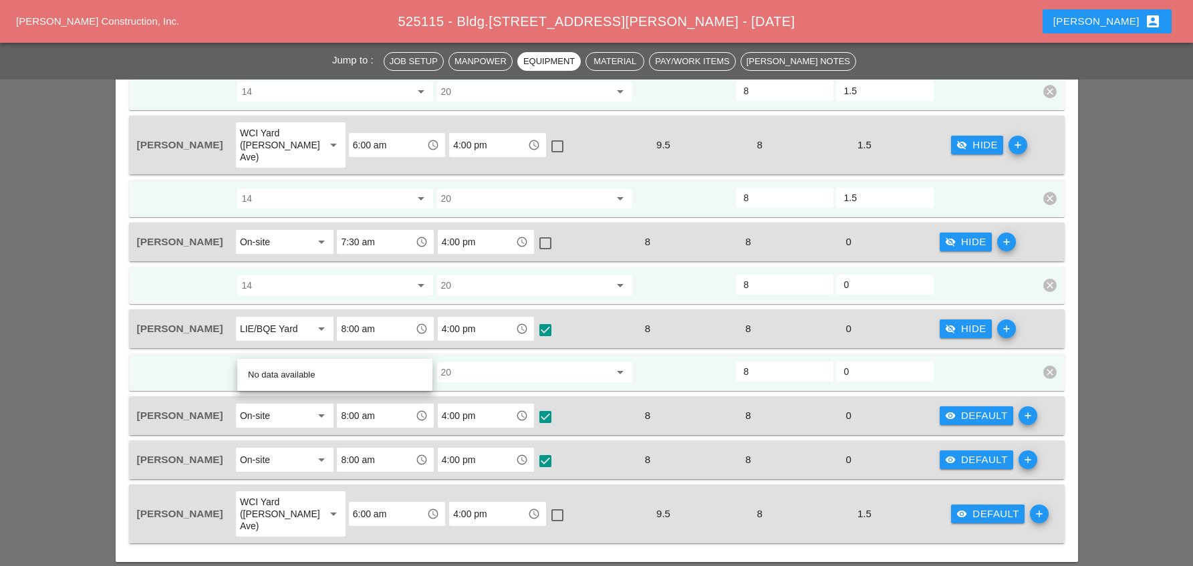
click at [178, 360] on div at bounding box center [186, 372] width 100 height 24
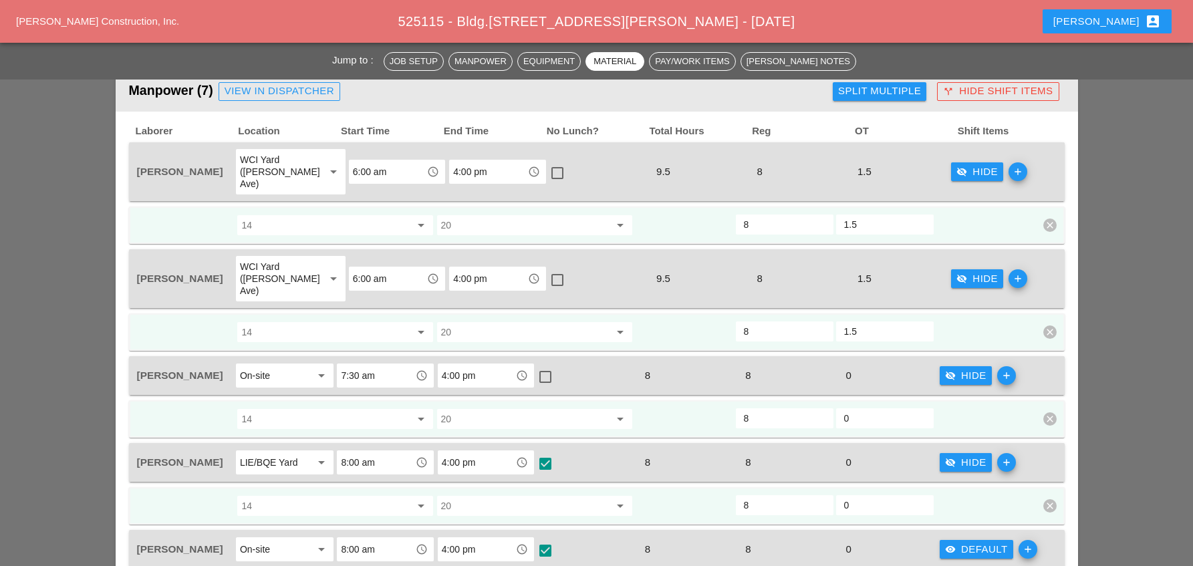
scroll to position [535, 0]
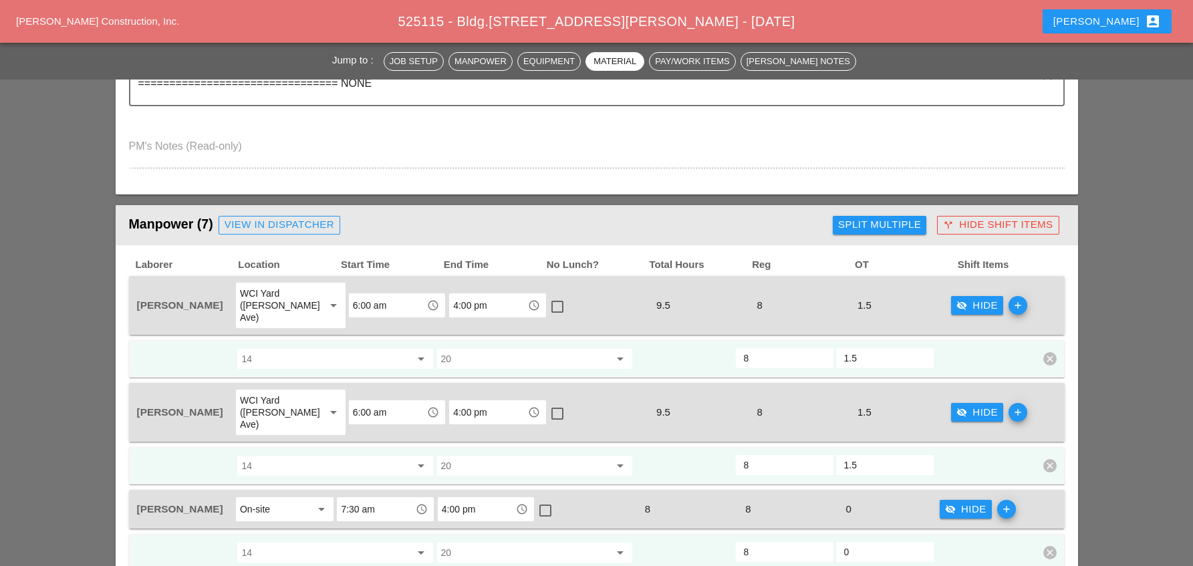
click at [1009, 299] on icon "add" at bounding box center [1018, 305] width 19 height 19
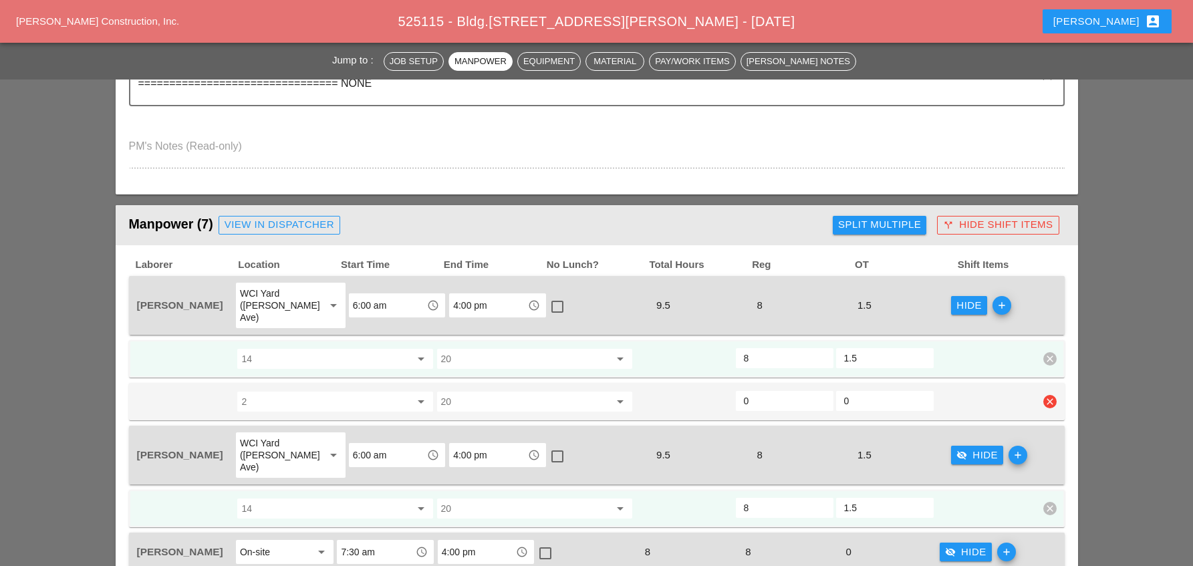
click at [419, 394] on icon "arrow_drop_down" at bounding box center [421, 402] width 16 height 16
click at [374, 391] on input "2" at bounding box center [325, 401] width 168 height 21
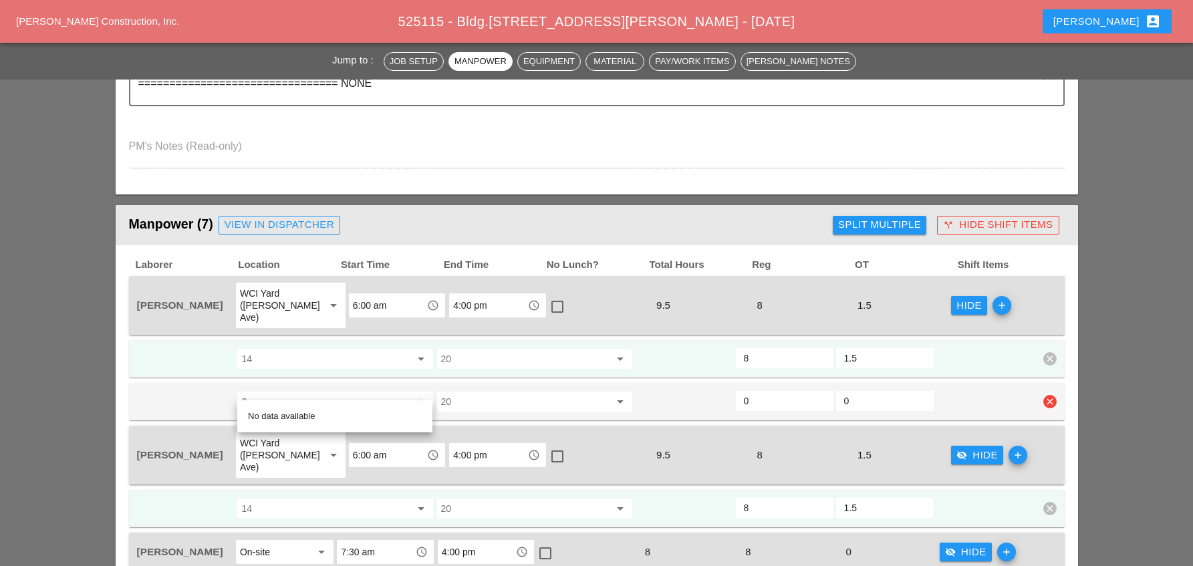
click at [374, 391] on input "2" at bounding box center [325, 401] width 168 height 21
click at [1051, 395] on icon "clear" at bounding box center [1050, 401] width 13 height 13
click at [1050, 395] on icon "clear" at bounding box center [1050, 401] width 13 height 13
click at [1055, 359] on div "Confirm delete" at bounding box center [1050, 359] width 65 height 15
